Goal: Task Accomplishment & Management: Manage account settings

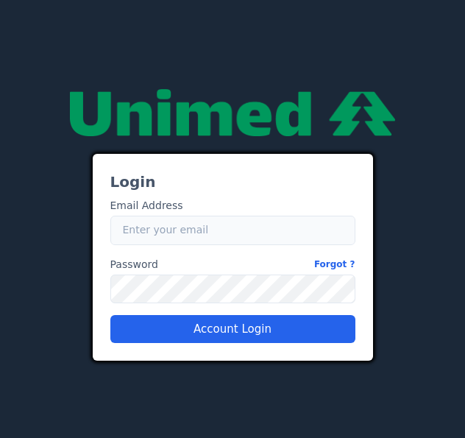
click at [186, 233] on input "Email" at bounding box center [232, 230] width 245 height 29
type input "[PERSON_NAME][EMAIL_ADDRESS][DOMAIN_NAME]"
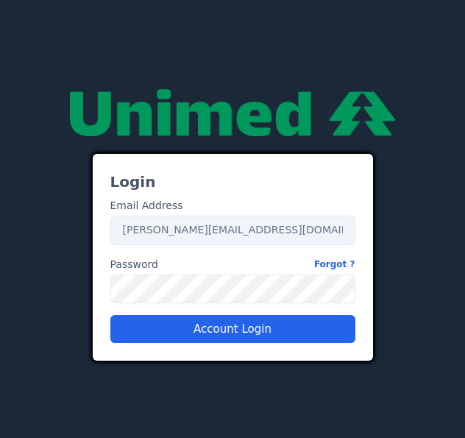
click at [89, 279] on div "Login Email Address Email [PERSON_NAME][EMAIL_ADDRESS][DOMAIN_NAME] Password Fo…" at bounding box center [233, 219] width 298 height 284
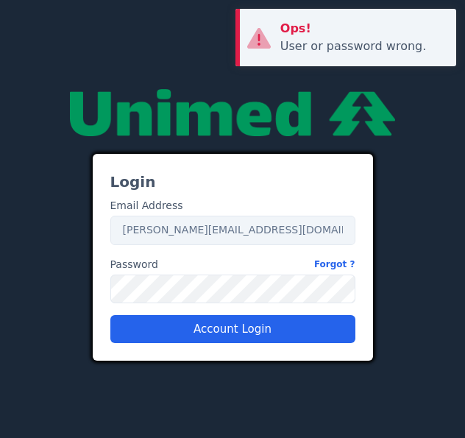
click at [95, 284] on div "Login Email Address Email [PERSON_NAME][EMAIL_ADDRESS][DOMAIN_NAME] Password Fo…" at bounding box center [233, 258] width 280 height 208
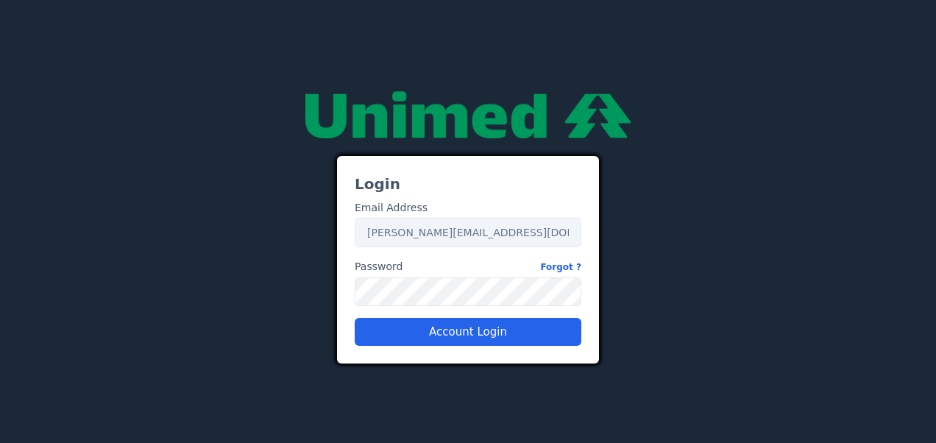
drag, startPoint x: 404, startPoint y: 265, endPoint x: 333, endPoint y: 266, distance: 71.4
click at [333, 266] on div "Login Email Address Email [PERSON_NAME][EMAIL_ADDRESS][DOMAIN_NAME] Password Fo…" at bounding box center [468, 221] width 280 height 284
copy label "Password"
click at [464, 261] on link "Forgot ?" at bounding box center [560, 266] width 41 height 15
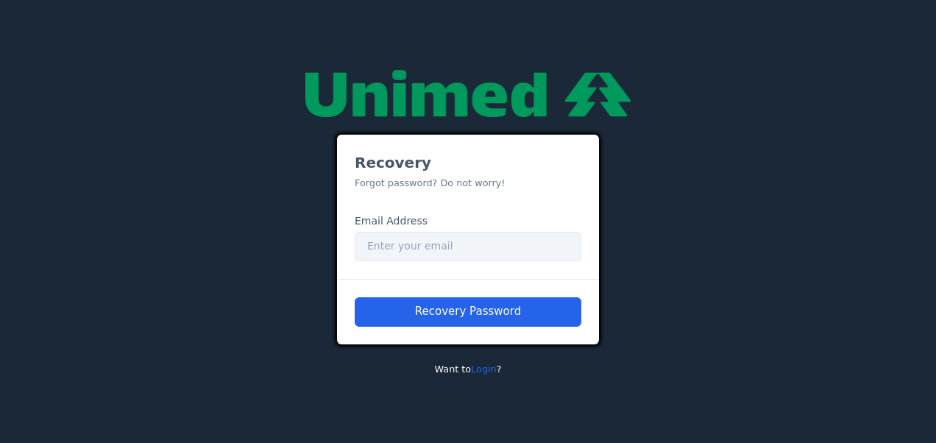
click at [450, 188] on small "Forgot password? Do not worry!" at bounding box center [430, 182] width 151 height 11
click at [434, 258] on input "Email" at bounding box center [468, 246] width 227 height 29
type input "[PERSON_NAME][EMAIL_ADDRESS][DOMAIN_NAME]"
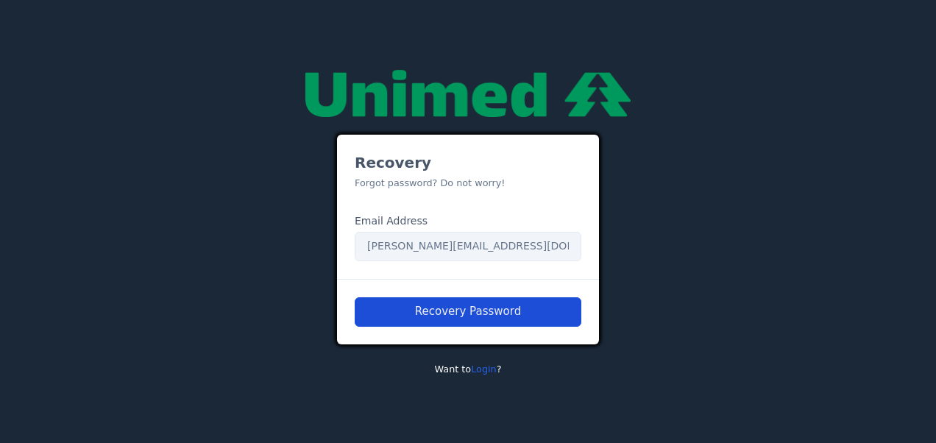
click at [434, 308] on button "Recovery Password" at bounding box center [468, 311] width 227 height 29
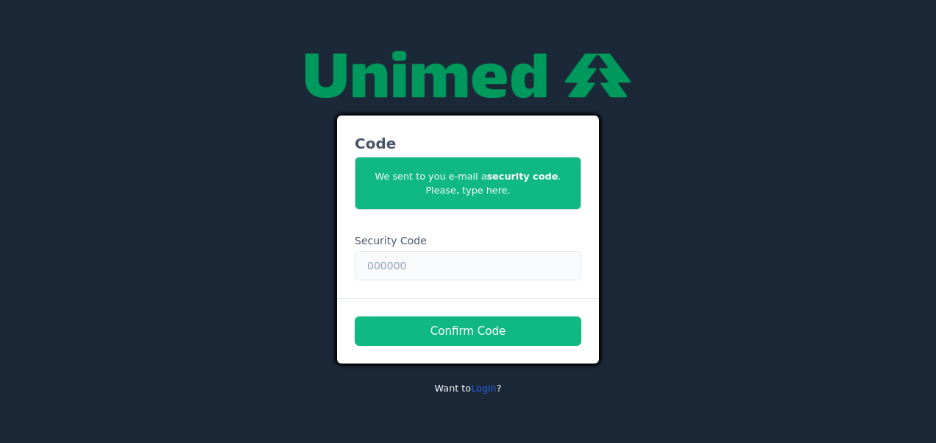
click at [381, 276] on input "text" at bounding box center [468, 265] width 227 height 29
paste input "851353"
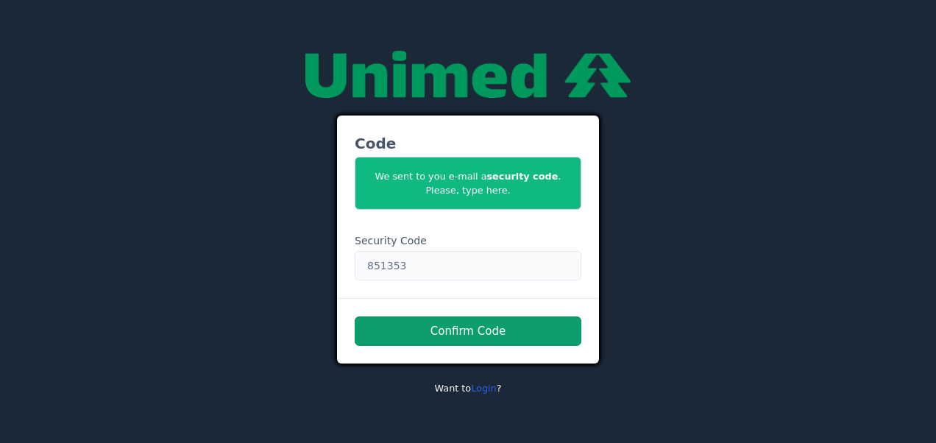
type input "851353"
click at [397, 322] on button "Confirm Code" at bounding box center [468, 330] width 227 height 29
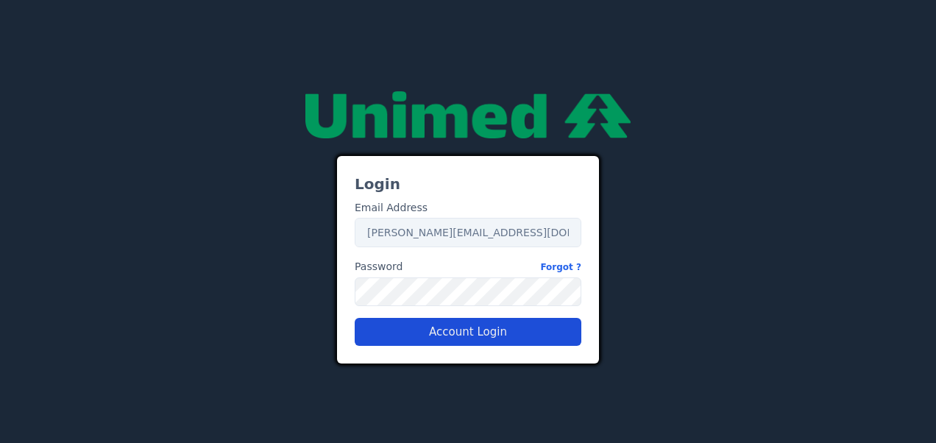
click at [440, 333] on button "Account Login" at bounding box center [468, 332] width 227 height 28
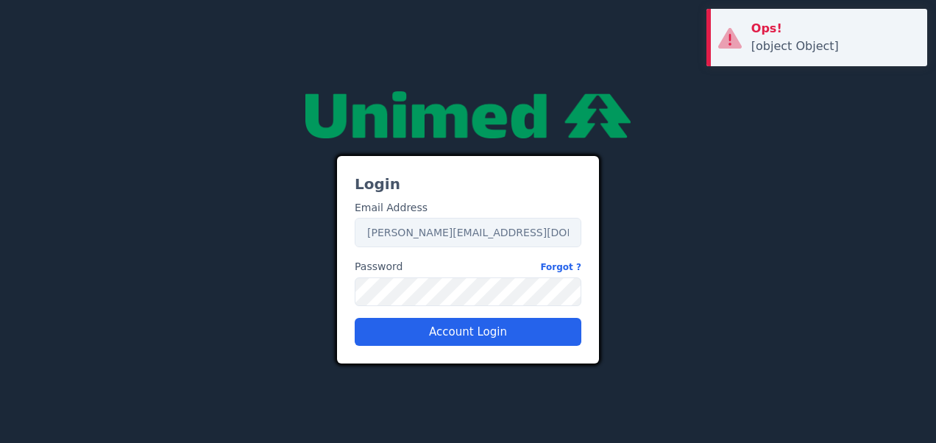
click at [330, 288] on div "Login Email Address Email [PERSON_NAME][EMAIL_ADDRESS][DOMAIN_NAME] Password Fo…" at bounding box center [468, 221] width 280 height 284
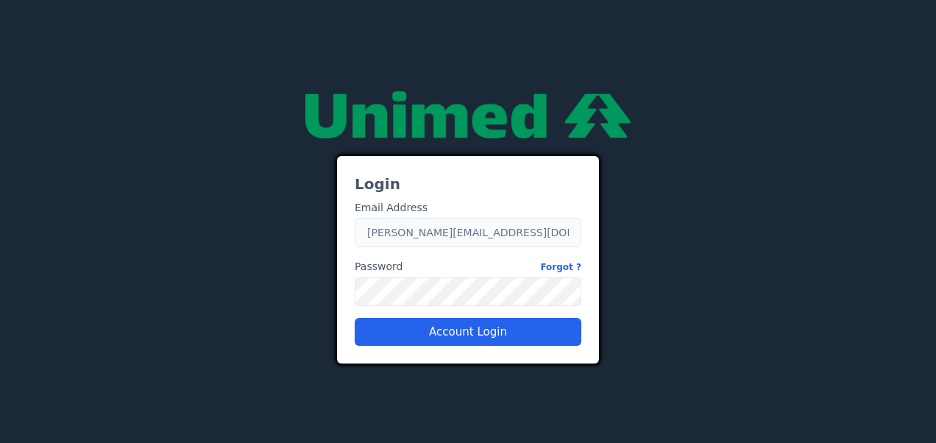
click at [419, 228] on input "[PERSON_NAME][EMAIL_ADDRESS][DOMAIN_NAME]" at bounding box center [468, 232] width 227 height 29
drag, startPoint x: 527, startPoint y: 233, endPoint x: 293, endPoint y: 233, distance: 234.0
click at [293, 233] on div "Login Email Address Email [PERSON_NAME][EMAIL_ADDRESS][DOMAIN_NAME] Password Fo…" at bounding box center [468, 221] width 839 height 284
paste input "851353"
type input "851353"
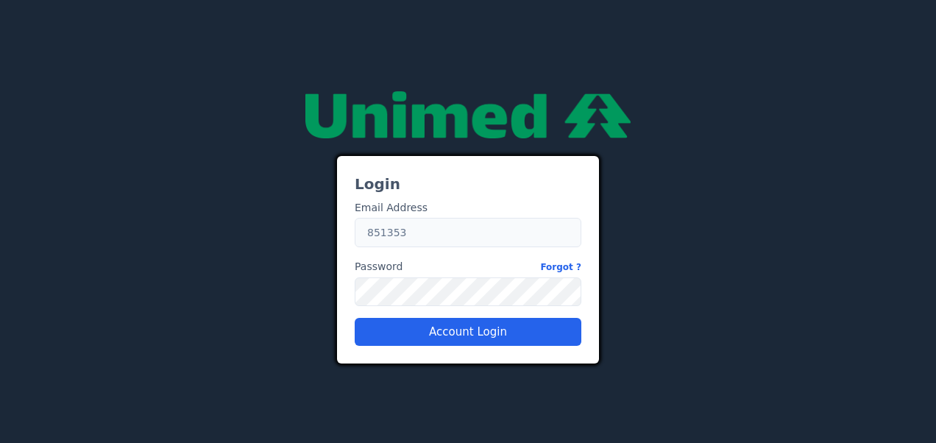
drag, startPoint x: 404, startPoint y: 230, endPoint x: 306, endPoint y: 230, distance: 97.9
click at [306, 230] on div "Login Email Address Email 851353 Password Forgot ? Password Account Login" at bounding box center [468, 221] width 839 height 284
type input "[PERSON_NAME][EMAIL_ADDRESS][DOMAIN_NAME]"
click at [303, 291] on div "Login Email Address Email [PERSON_NAME][EMAIL_ADDRESS][DOMAIN_NAME] Password Fo…" at bounding box center [468, 221] width 839 height 284
click at [305, 288] on div "Login Email Address Email [PERSON_NAME][EMAIL_ADDRESS][DOMAIN_NAME] Password Fo…" at bounding box center [468, 221] width 839 height 284
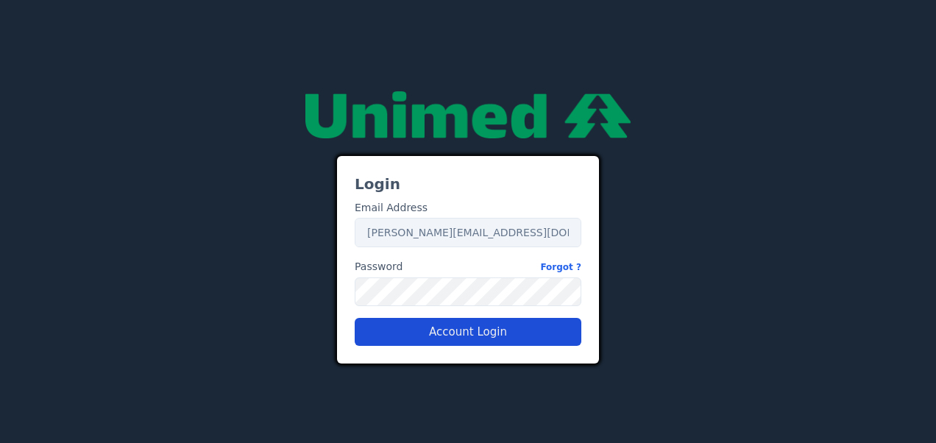
click at [405, 325] on button "Account Login" at bounding box center [468, 332] width 227 height 28
